Goal: Task Accomplishment & Management: Use online tool/utility

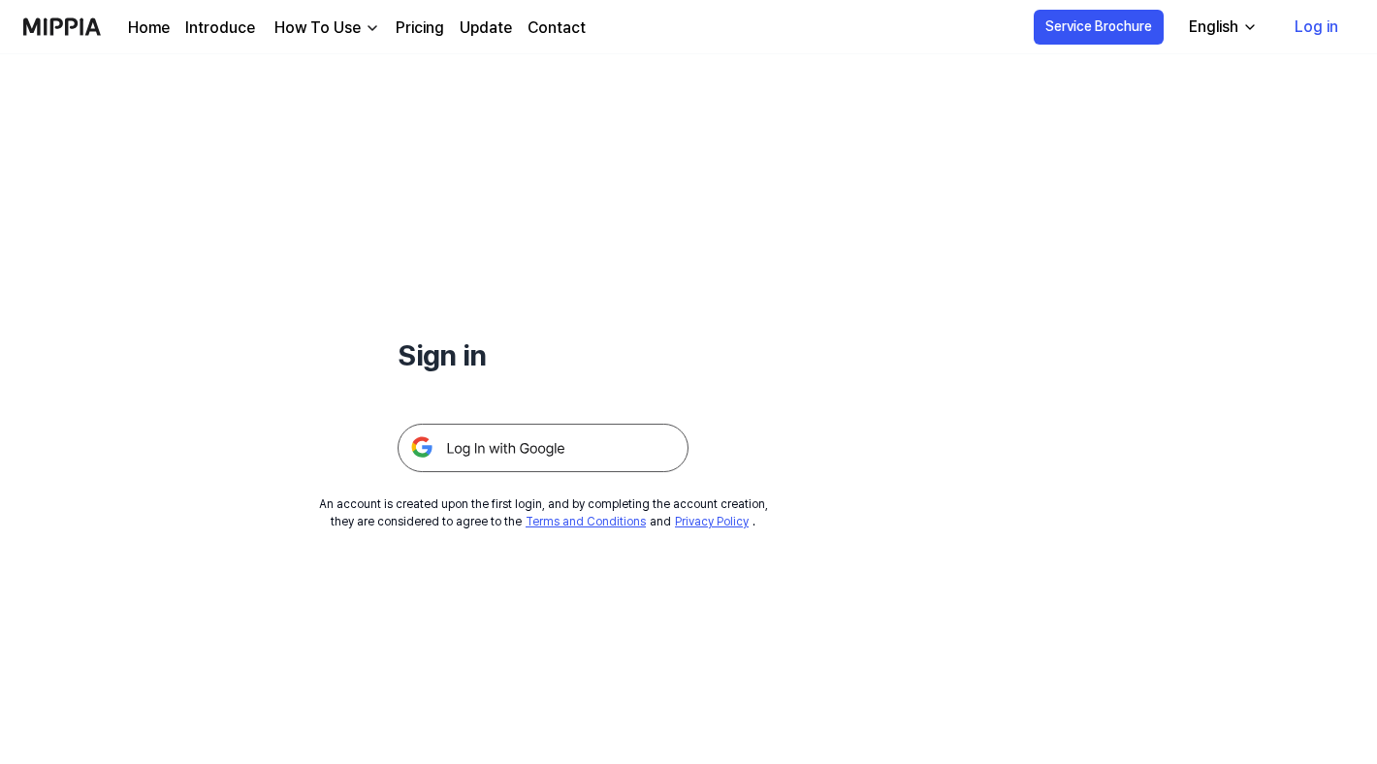
click at [1323, 27] on link "Log in" at bounding box center [1316, 27] width 75 height 54
click at [455, 355] on h1 "Sign in" at bounding box center [543, 356] width 291 height 44
click at [1315, 30] on div "English" at bounding box center [1288, 27] width 57 height 23
click at [1072, 110] on div "Sign in An account is created upon the first login, and by completing the accou…" at bounding box center [543, 292] width 1086 height 476
click at [1193, 38] on button "Service Brochure" at bounding box center [1173, 27] width 130 height 35
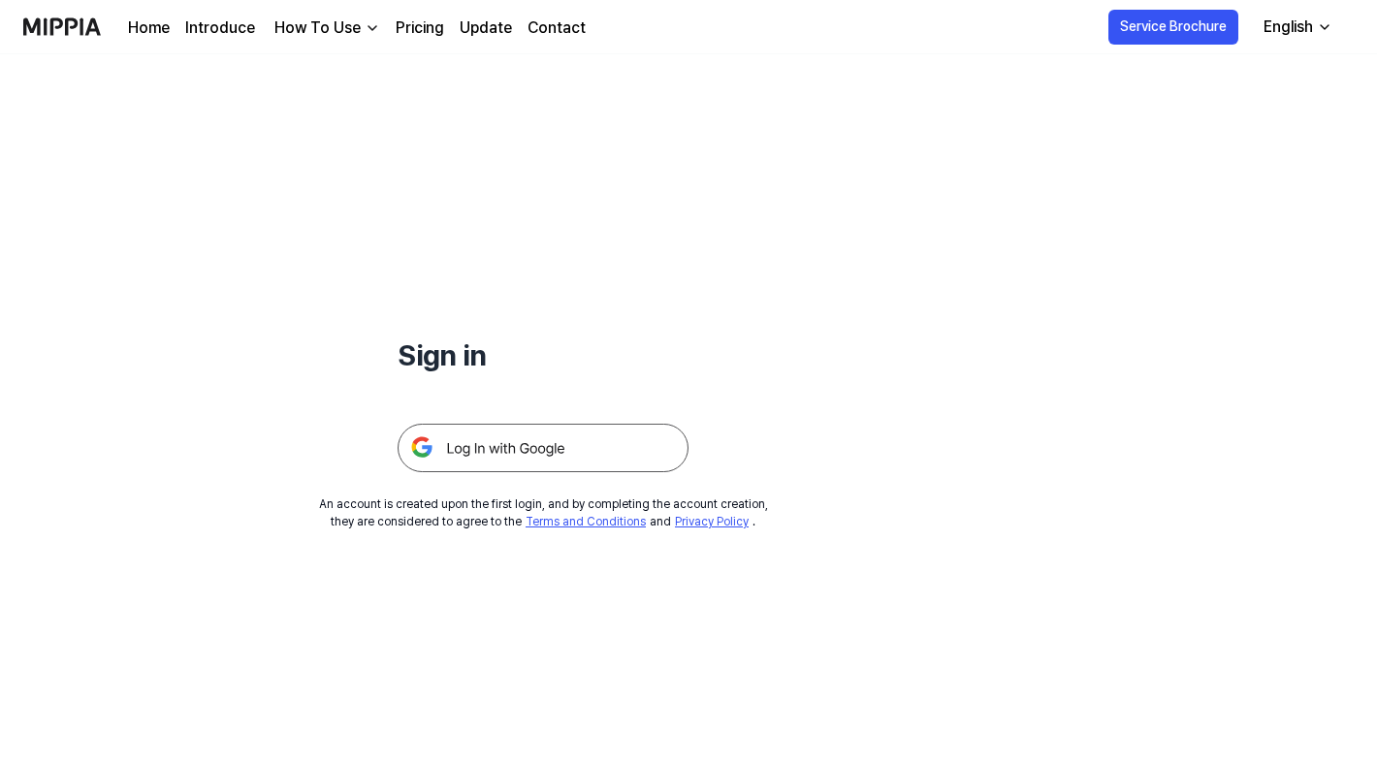
click at [488, 448] on img at bounding box center [543, 448] width 291 height 48
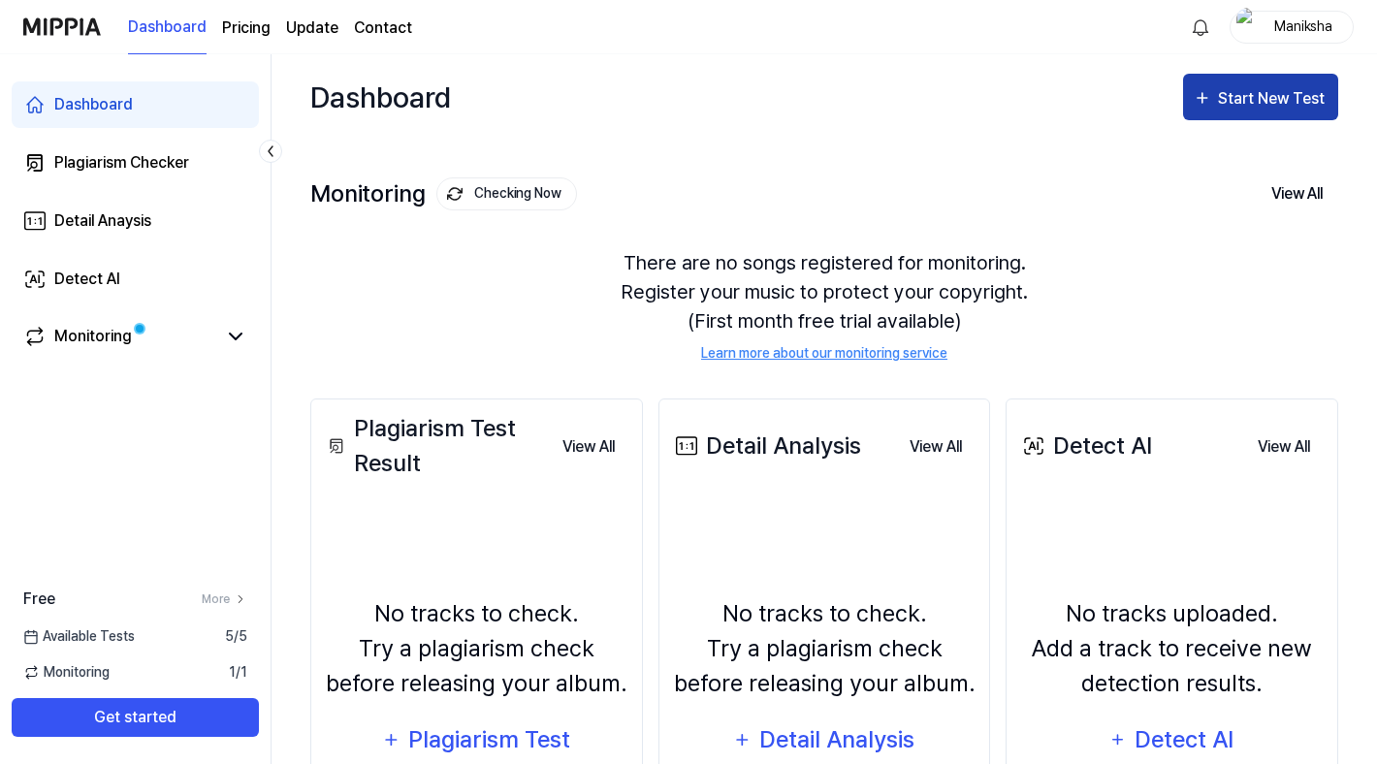
click at [1243, 103] on div "Start New Test" at bounding box center [1273, 98] width 111 height 25
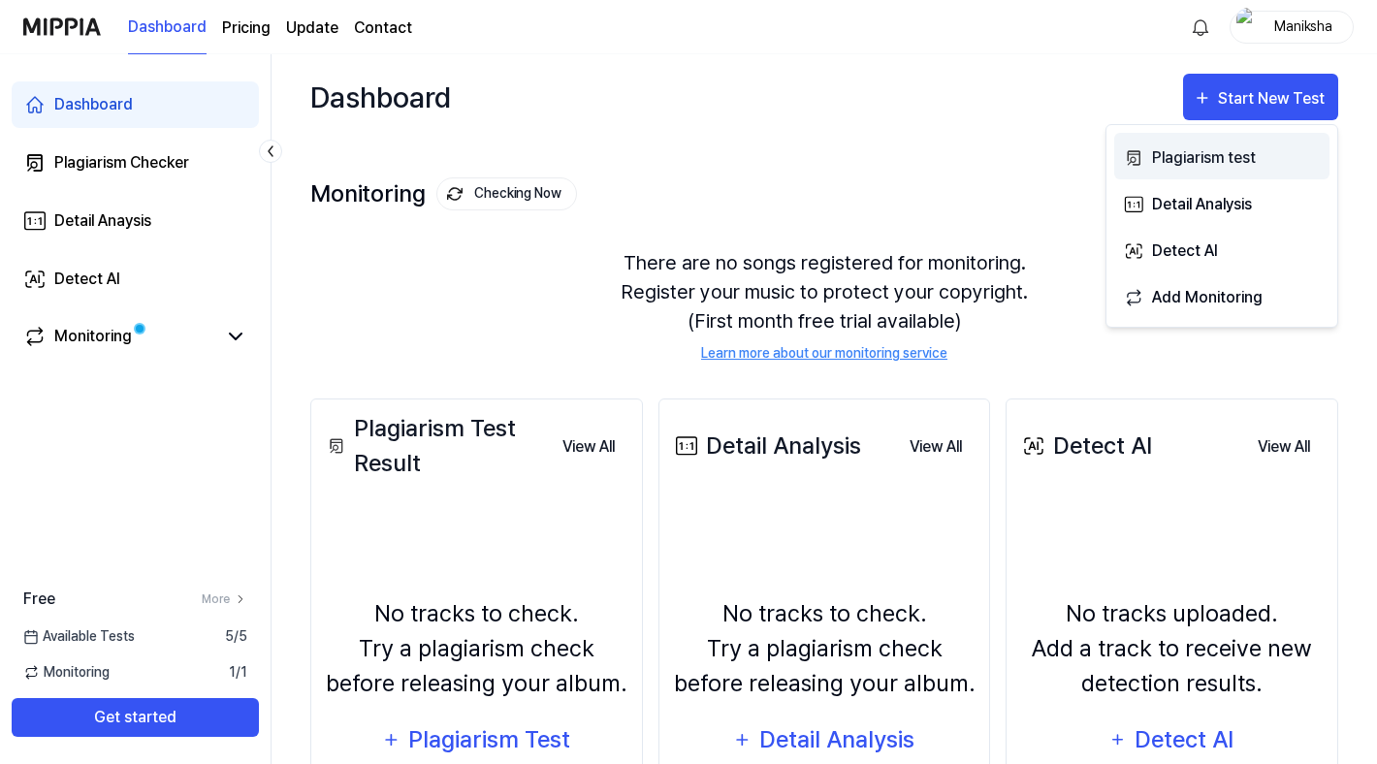
click at [1205, 149] on div "Plagiarism test" at bounding box center [1236, 157] width 169 height 25
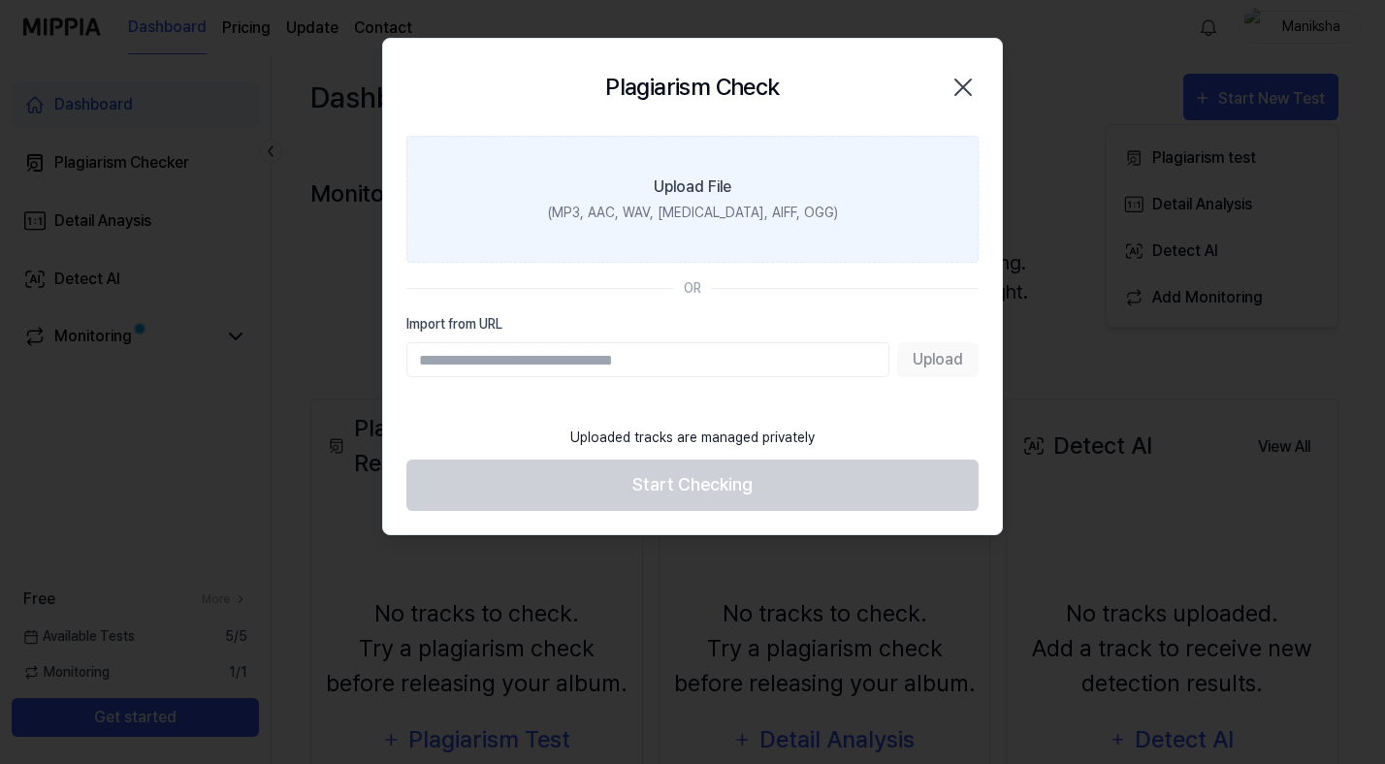
click at [723, 169] on label "Upload File (MP3, AAC, WAV, [MEDICAL_DATA], AIFF, OGG)" at bounding box center [692, 199] width 572 height 127
click at [0, 0] on input "Upload File (MP3, AAC, WAV, [MEDICAL_DATA], AIFF, OGG)" at bounding box center [0, 0] width 0 height 0
click at [716, 166] on label "Upload File (MP3, AAC, WAV, [MEDICAL_DATA], AIFF, OGG)" at bounding box center [692, 199] width 572 height 127
click at [0, 0] on input "Upload File (MP3, AAC, WAV, [MEDICAL_DATA], AIFF, OGG)" at bounding box center [0, 0] width 0 height 0
click at [707, 188] on div "Upload File" at bounding box center [693, 187] width 78 height 23
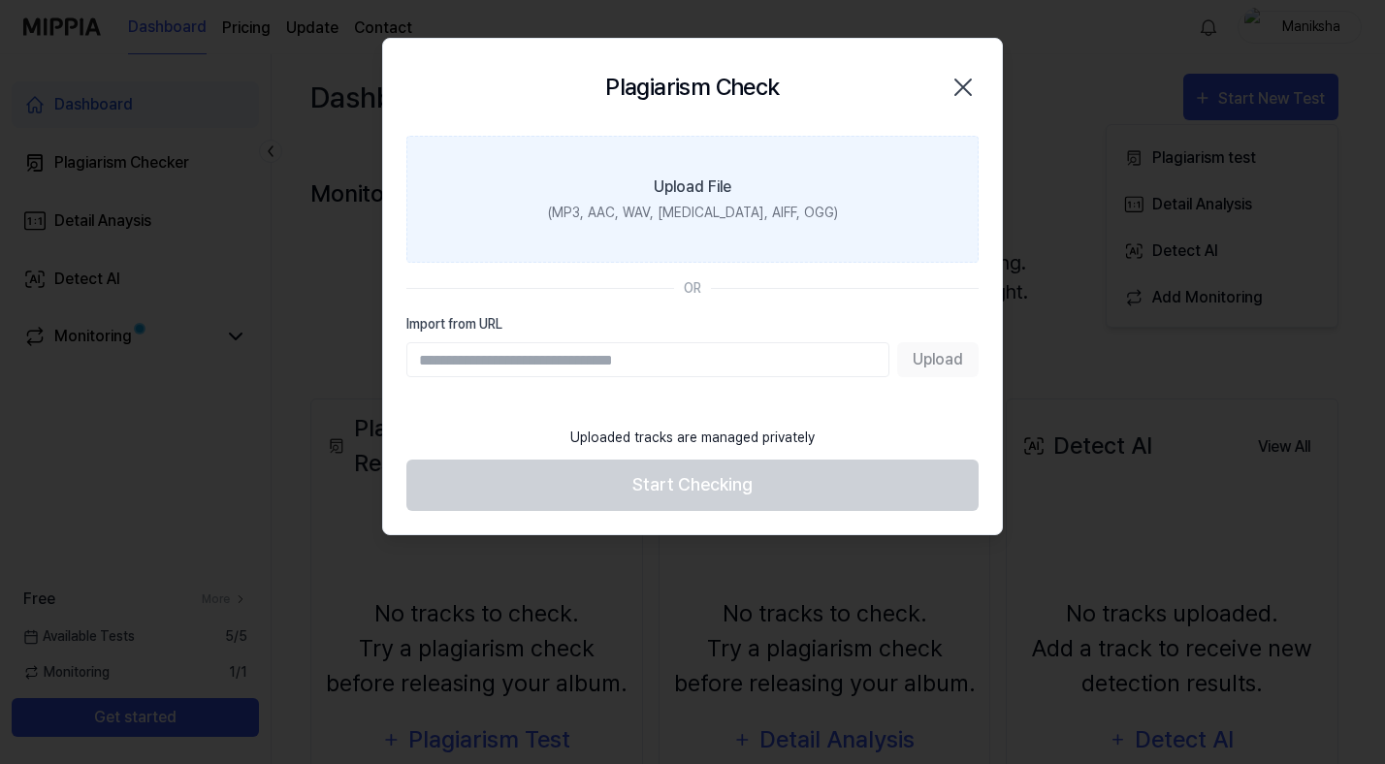
click at [0, 0] on input "Upload File (MP3, AAC, WAV, [MEDICAL_DATA], AIFF, OGG)" at bounding box center [0, 0] width 0 height 0
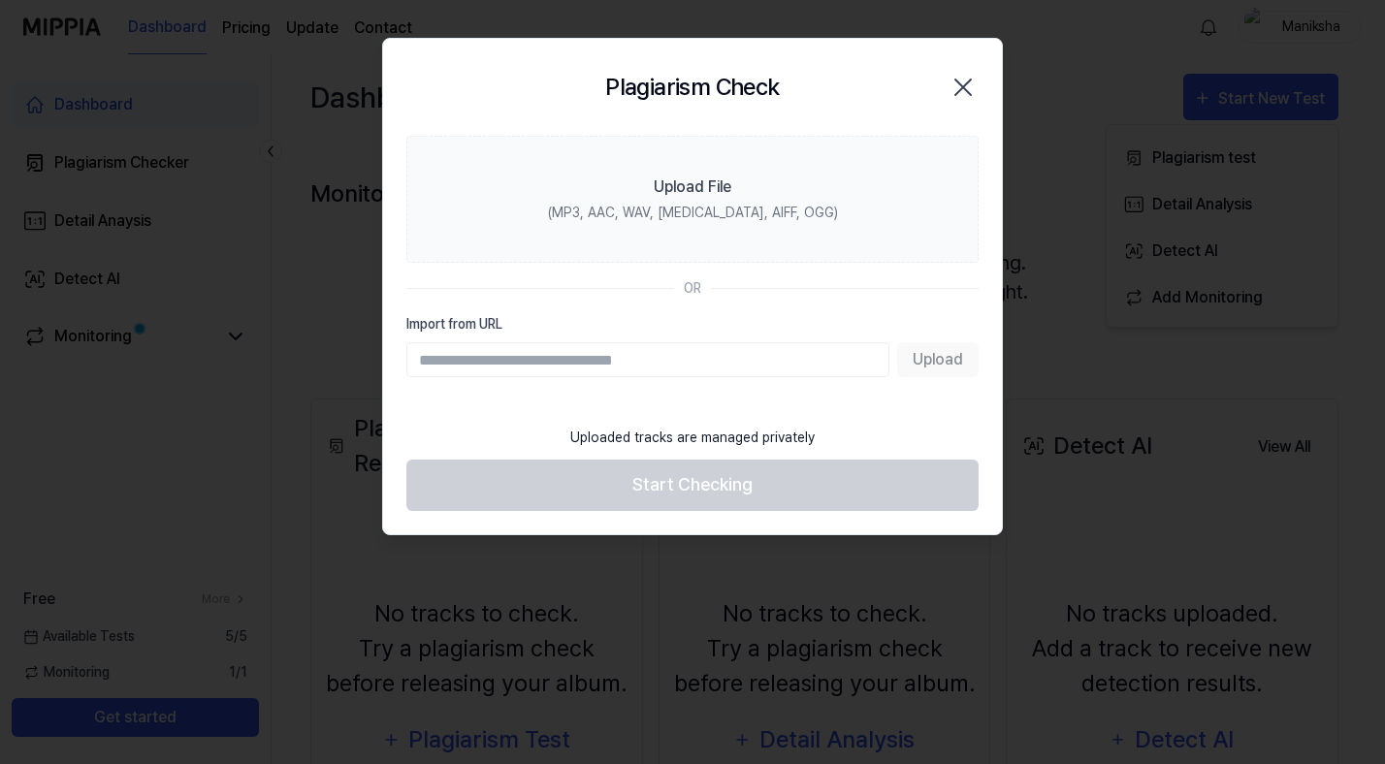
click at [965, 85] on icon "button" at bounding box center [963, 88] width 16 height 16
